Goal: Navigation & Orientation: Find specific page/section

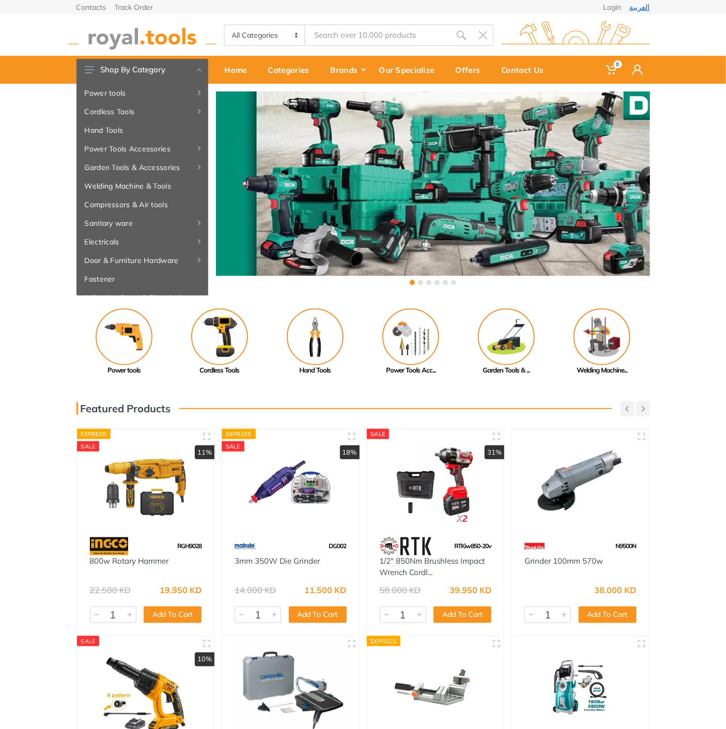
click at [637, 6] on link "العربية" at bounding box center [640, 7] width 20 height 7
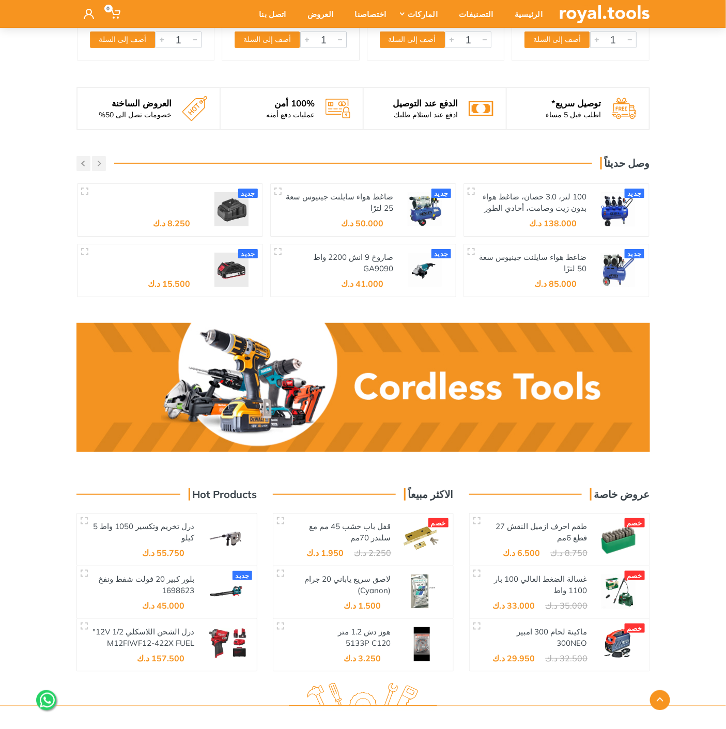
scroll to position [1485, 0]
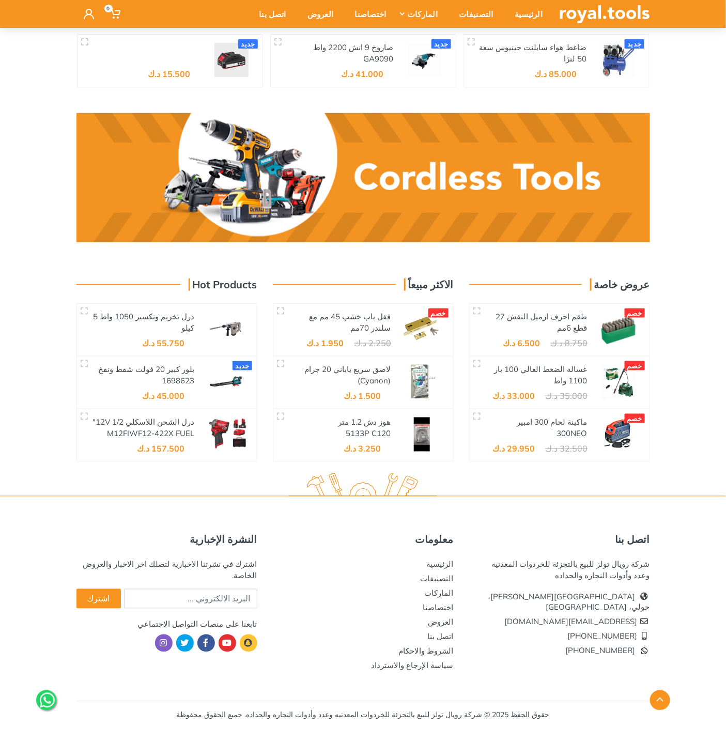
drag, startPoint x: 639, startPoint y: 563, endPoint x: 639, endPoint y: 571, distance: 8.3
click at [639, 571] on div "شركة رويال تولز للبيع بالتجزئة للخردوات المعدنيه وعدد وأدوات النجاره والحداده" at bounding box center [559, 570] width 181 height 23
click at [635, 573] on div "شركة رويال تولز للبيع بالتجزئة للخردوات المعدنيه وعدد وأدوات النجاره والحداده" at bounding box center [559, 570] width 181 height 23
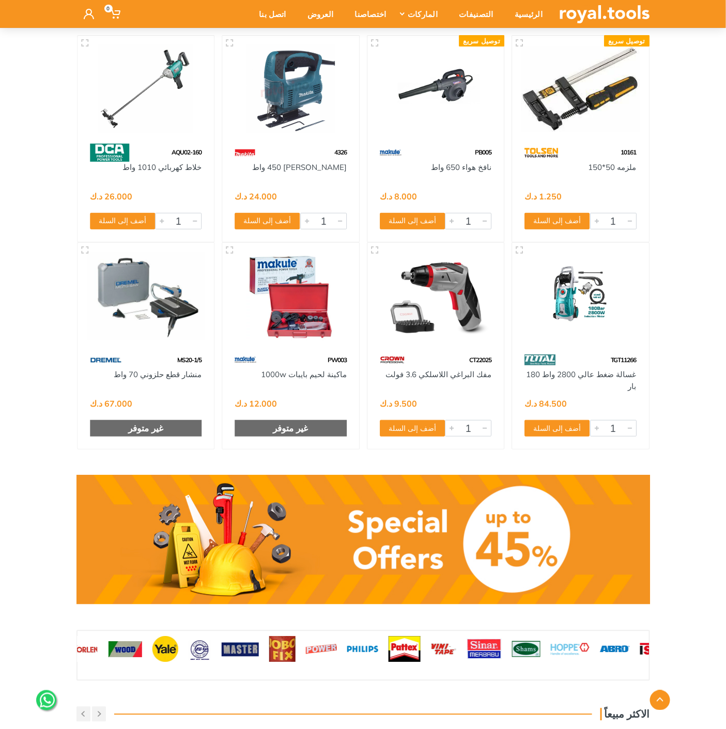
scroll to position [459, 0]
